Goal: Task Accomplishment & Management: Use online tool/utility

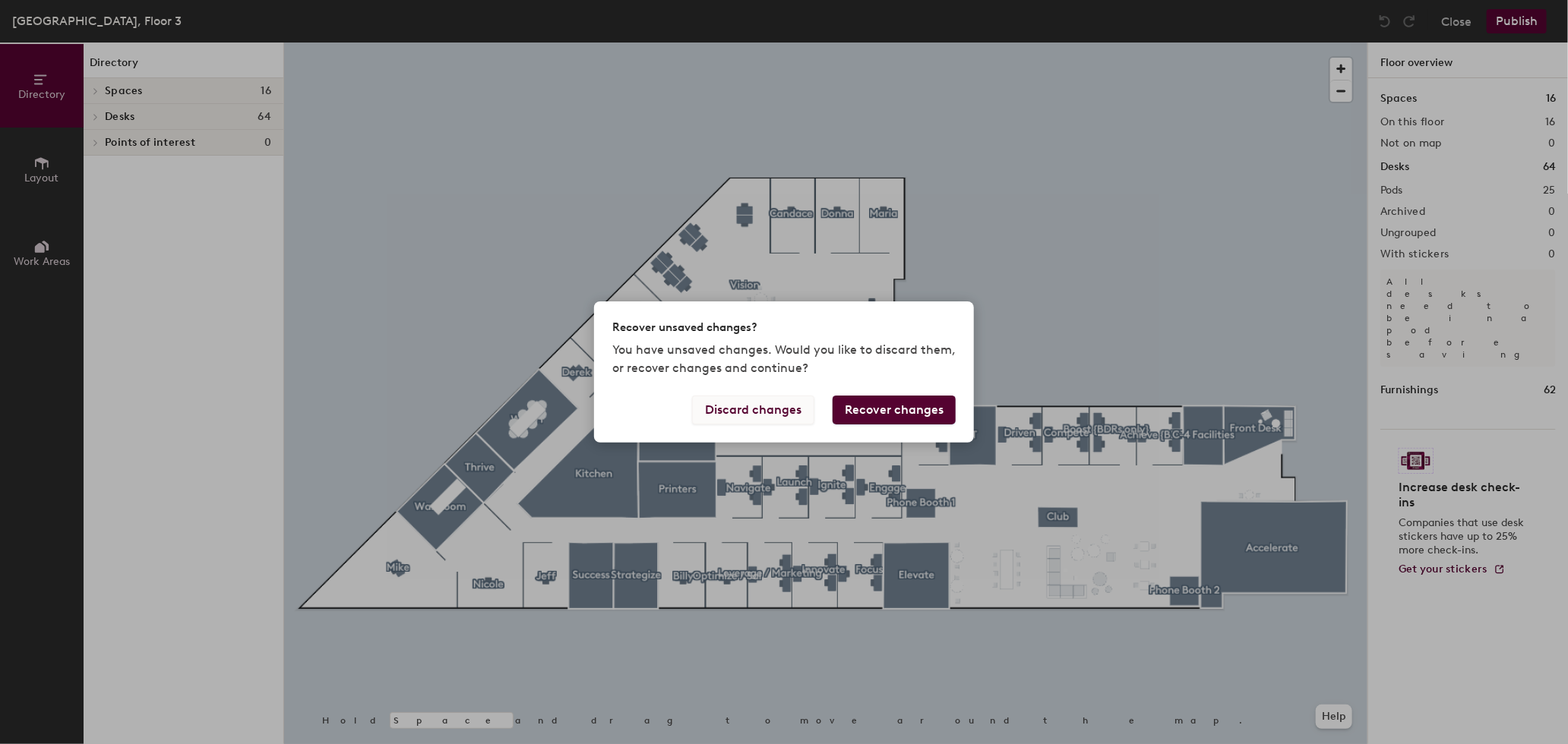
click at [765, 403] on button "Discard changes" at bounding box center [753, 410] width 122 height 28
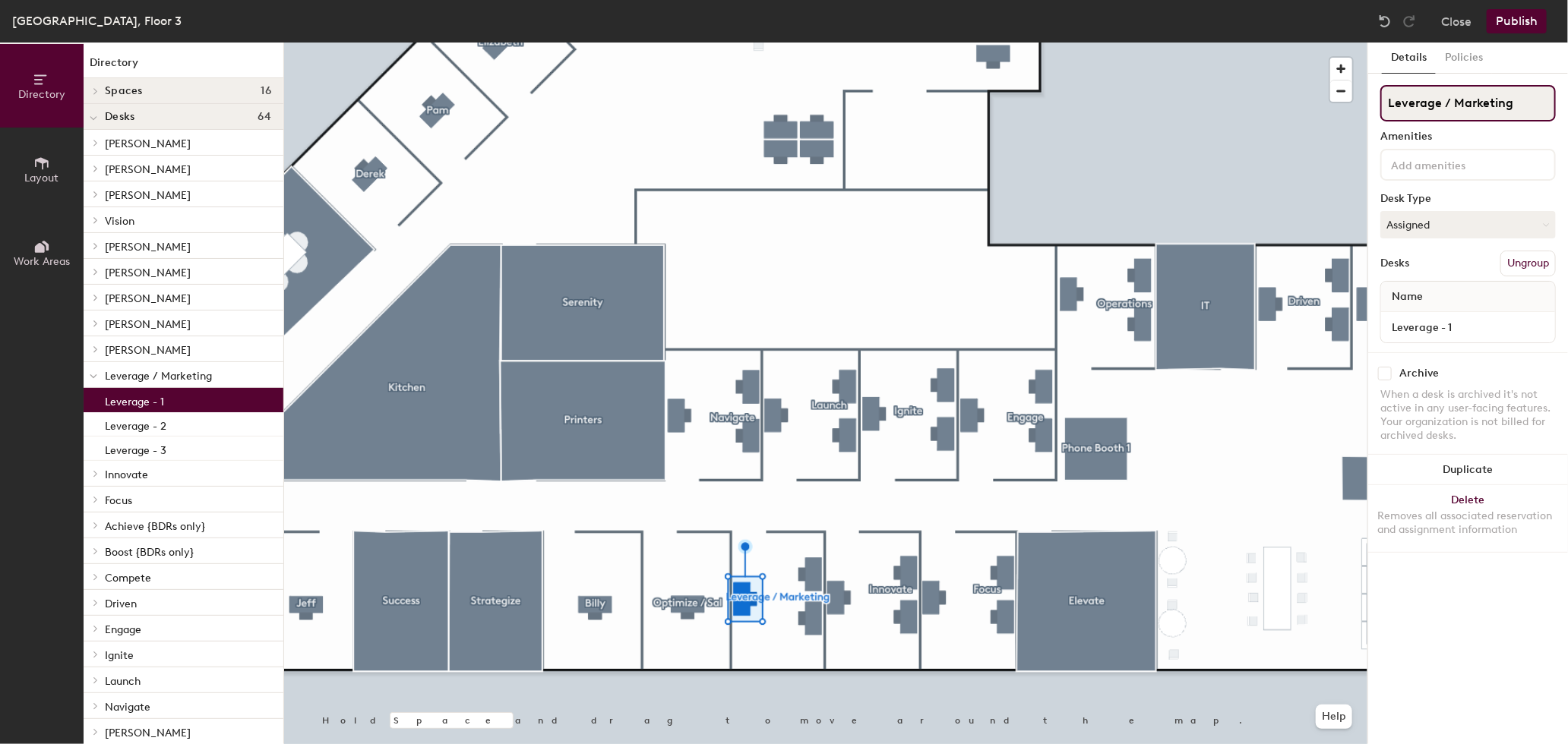
click at [1486, 108] on input "Leverage / Marketing" at bounding box center [1467, 104] width 175 height 37
type input "Leverage"
click at [1506, 620] on div "Details Policies Leverage Amenities Desk Type Assigned Desks Ungroup Name Lever…" at bounding box center [1468, 394] width 199 height 702
click at [191, 435] on div "Leverage - 2" at bounding box center [184, 424] width 199 height 24
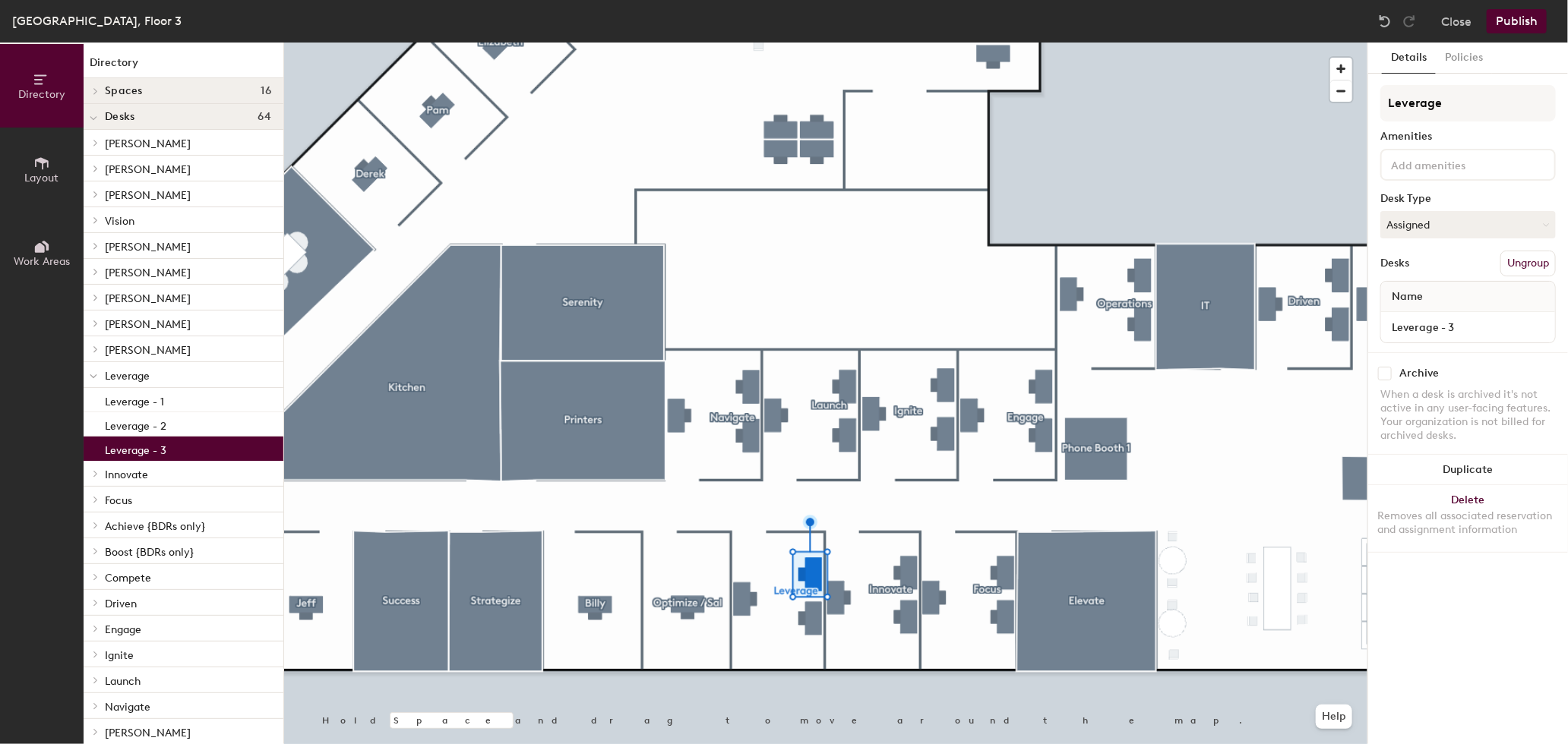
click at [191, 442] on div "Leverage - 3" at bounding box center [184, 448] width 199 height 24
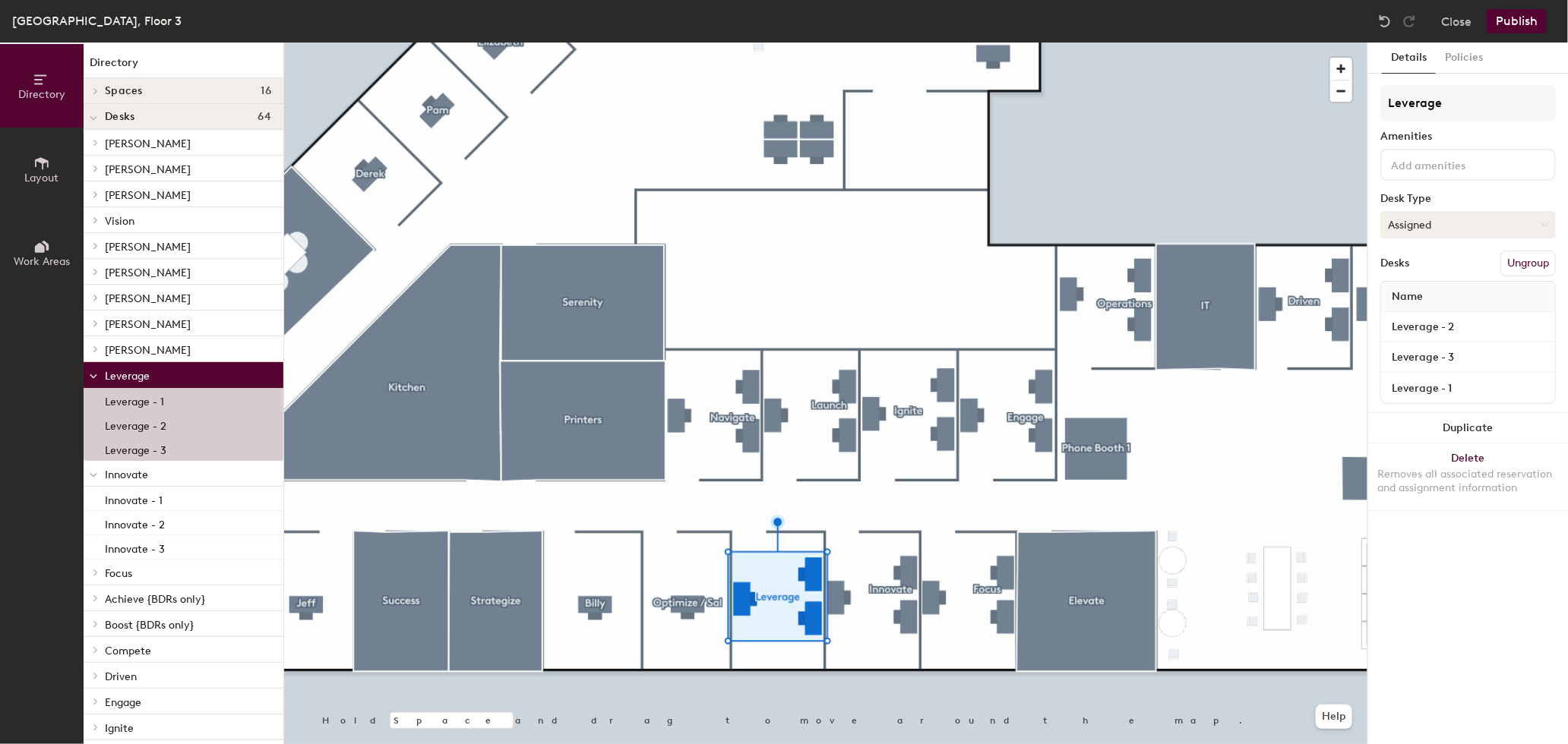
click at [1453, 218] on button "Assigned" at bounding box center [1467, 225] width 175 height 28
click at [1410, 313] on div "Hoteled" at bounding box center [1457, 317] width 152 height 23
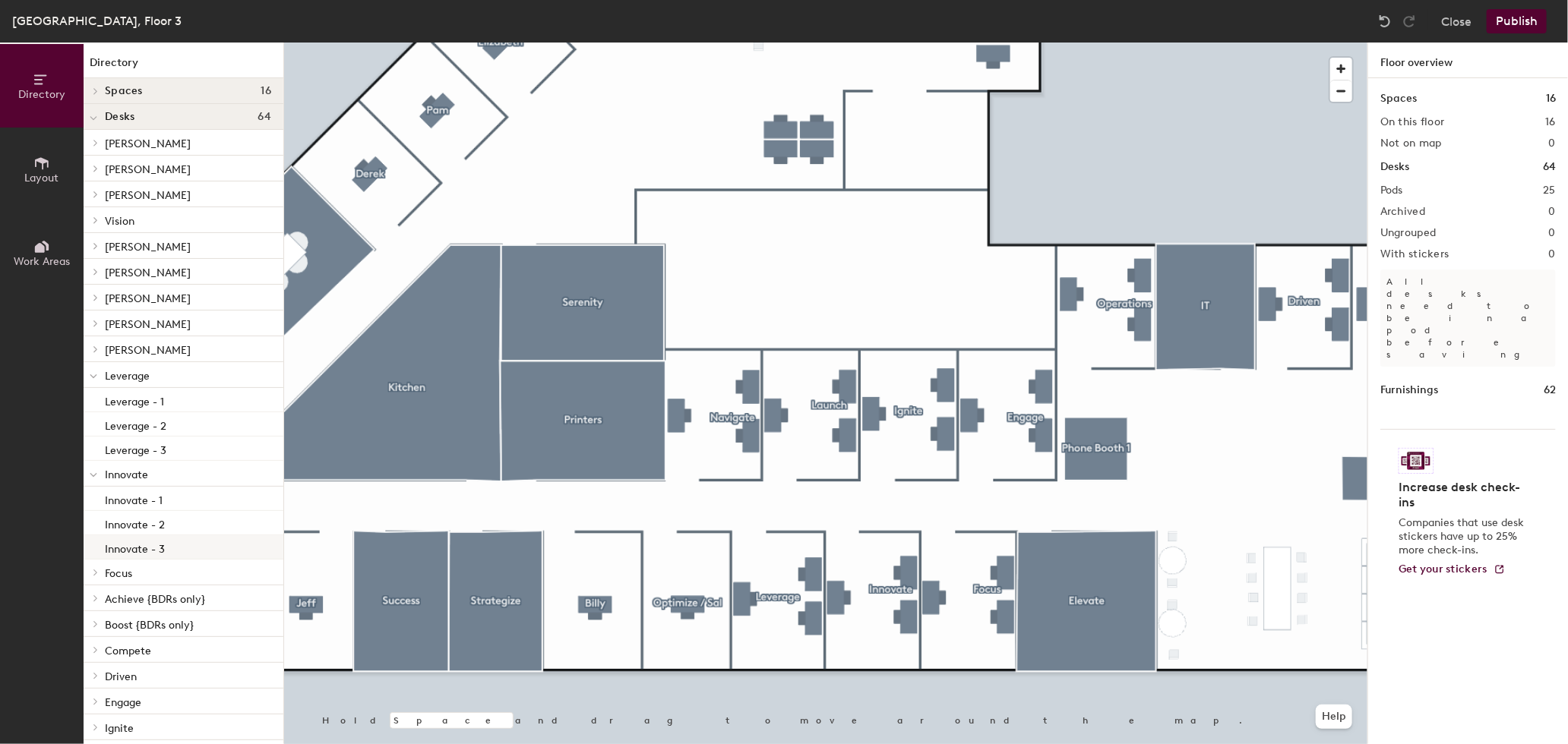
click at [808, 43] on div at bounding box center [825, 43] width 1084 height 0
click at [1519, 29] on button "Publish" at bounding box center [1517, 21] width 60 height 24
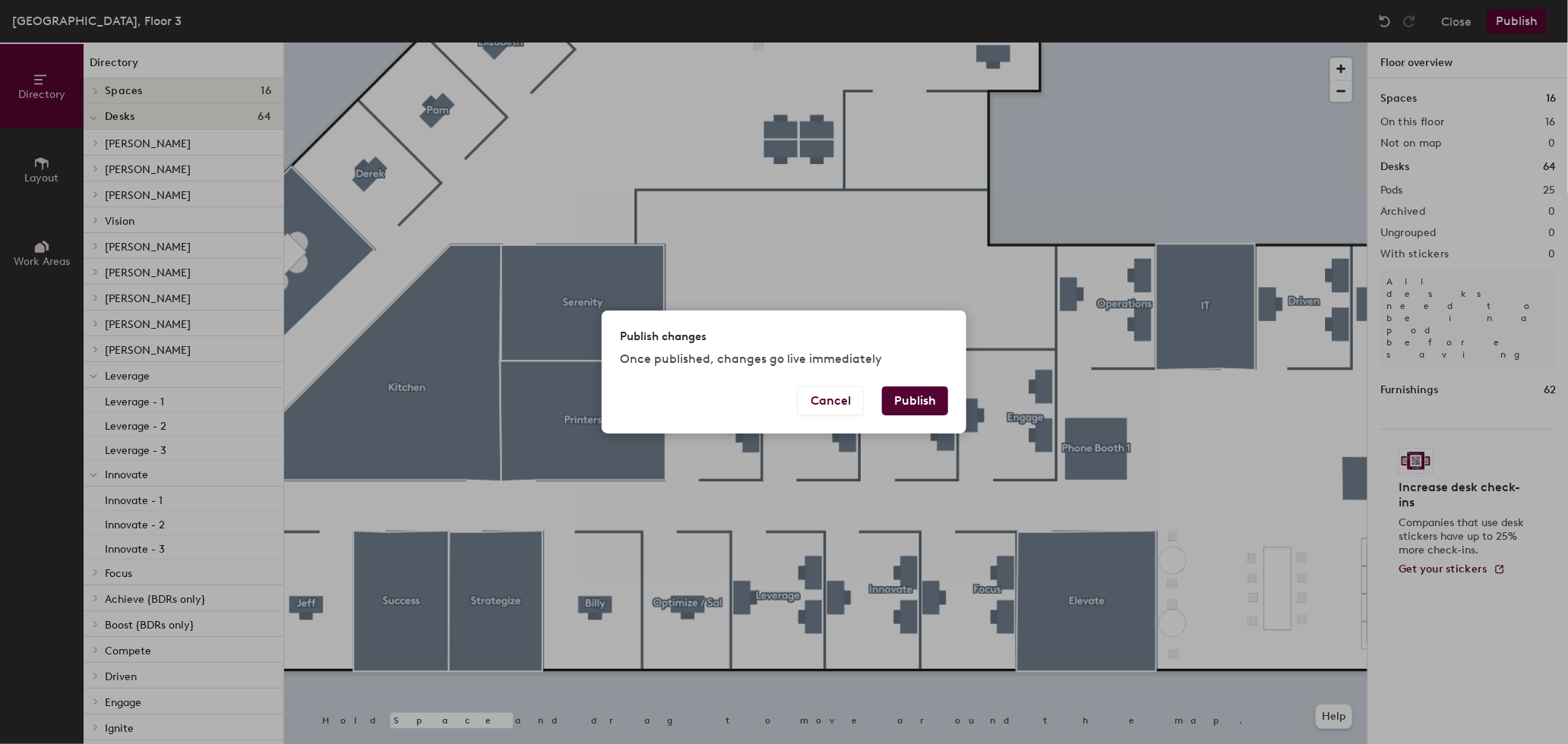
click at [907, 400] on button "Publish" at bounding box center [914, 400] width 66 height 28
